Goal: Find contact information: Find contact information

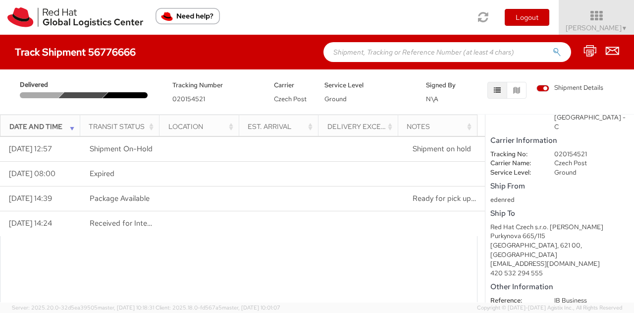
scroll to position [79, 0]
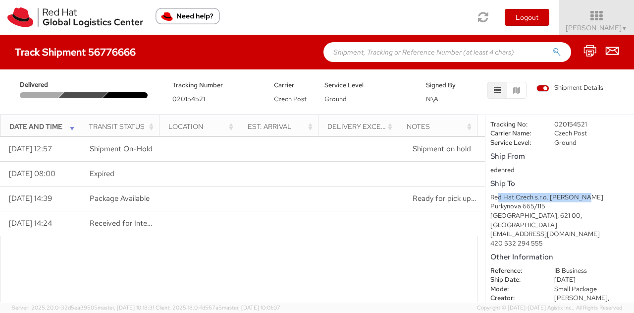
drag, startPoint x: 514, startPoint y: 180, endPoint x: 577, endPoint y: 181, distance: 62.9
click at [578, 193] on div "Red Hat Czech s.r.o. [PERSON_NAME]" at bounding box center [559, 197] width 139 height 9
drag, startPoint x: 485, startPoint y: 192, endPoint x: 516, endPoint y: 191, distance: 30.7
click at [506, 191] on shipment-details "Customer Information Account: Red Hat Location: [GEOGRAPHIC_DATA] - [GEOGRAPHIC…" at bounding box center [559, 208] width 149 height 188
click at [509, 239] on div "420 532 294 555" at bounding box center [559, 243] width 139 height 9
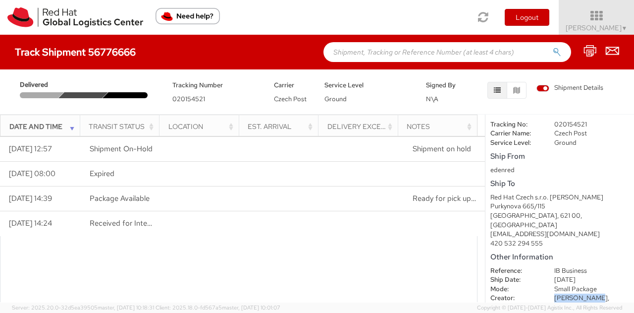
drag, startPoint x: 550, startPoint y: 268, endPoint x: 582, endPoint y: 268, distance: 31.7
click at [582, 293] on dd "[PERSON_NAME], [EMAIL_ADDRESS][DOMAIN_NAME]" at bounding box center [592, 307] width 90 height 28
copy span "[PERSON_NAME]"
